Goal: Information Seeking & Learning: Learn about a topic

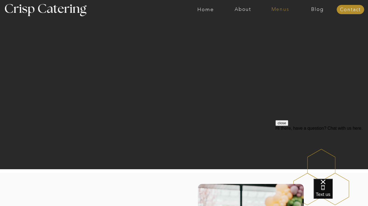
click at [269, 8] on nav "Menus" at bounding box center [279, 9] width 37 height 5
click at [270, 24] on nav "Summer (Mar-Aug)" at bounding box center [281, 24] width 49 height 5
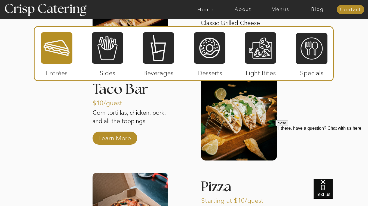
scroll to position [649, 0]
click at [120, 137] on p "Learn More" at bounding box center [115, 137] width 36 height 16
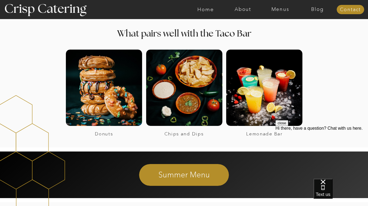
scroll to position [391, 0]
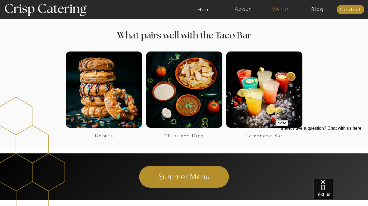
click at [278, 7] on nav "Menus" at bounding box center [279, 9] width 37 height 5
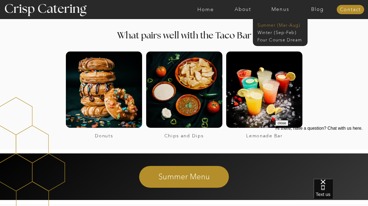
click at [278, 24] on nav "Summer (Mar-Aug)" at bounding box center [281, 24] width 49 height 5
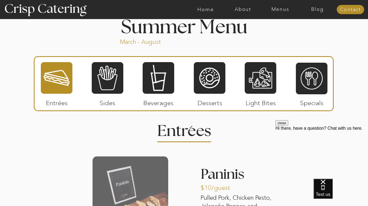
scroll to position [458, 0]
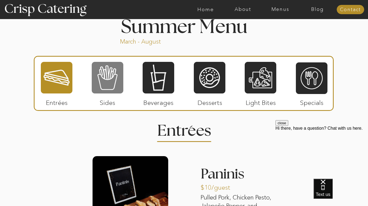
click at [111, 82] on div at bounding box center [108, 77] width 32 height 33
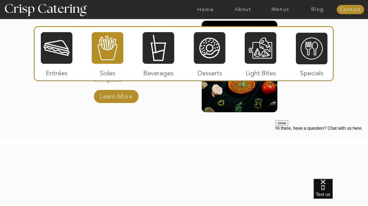
scroll to position [805, 0]
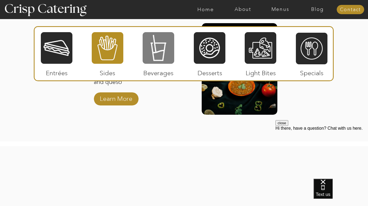
click at [153, 46] on div at bounding box center [159, 48] width 32 height 33
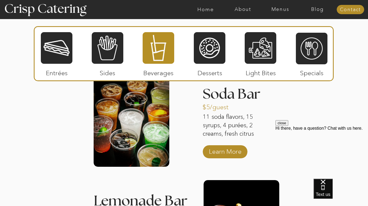
scroll to position [541, 0]
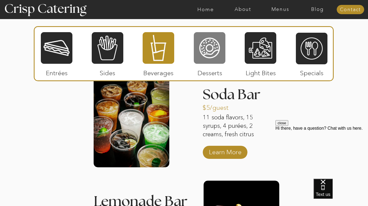
click at [212, 49] on div at bounding box center [210, 48] width 32 height 33
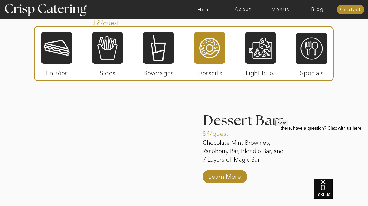
scroll to position [737, 0]
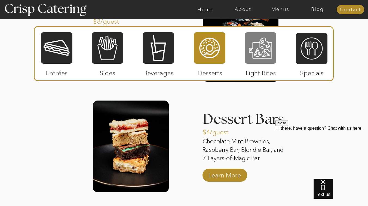
click at [265, 49] on div at bounding box center [261, 48] width 32 height 33
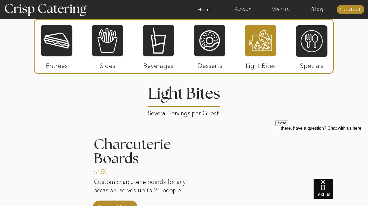
scroll to position [501, 0]
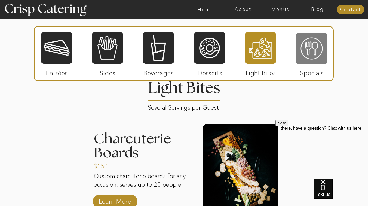
click at [308, 56] on div at bounding box center [312, 48] width 32 height 33
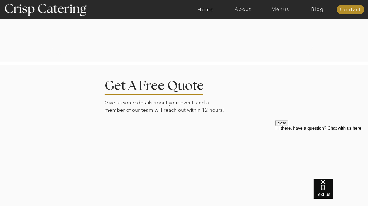
scroll to position [970, 0]
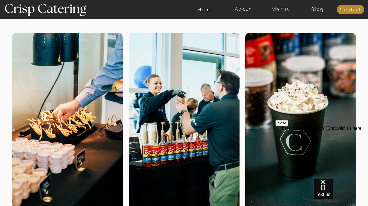
scroll to position [44, 0]
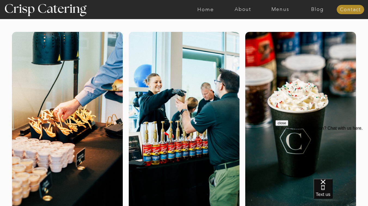
click at [279, 5] on div at bounding box center [205, 9] width 863 height 19
click at [280, 8] on nav "Menus" at bounding box center [279, 9] width 37 height 5
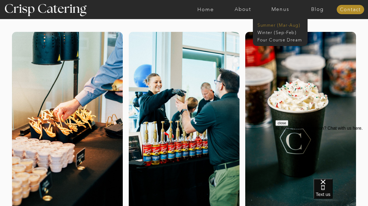
click at [272, 24] on nav "Summer (Mar-Aug)" at bounding box center [281, 24] width 49 height 5
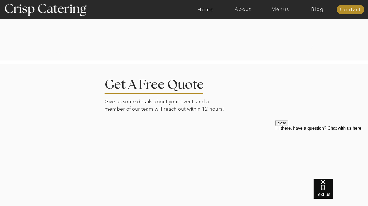
scroll to position [1142, 0]
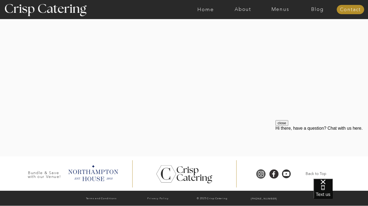
click at [263, 174] on div at bounding box center [261, 174] width 12 height 10
